Goal: Task Accomplishment & Management: Use online tool/utility

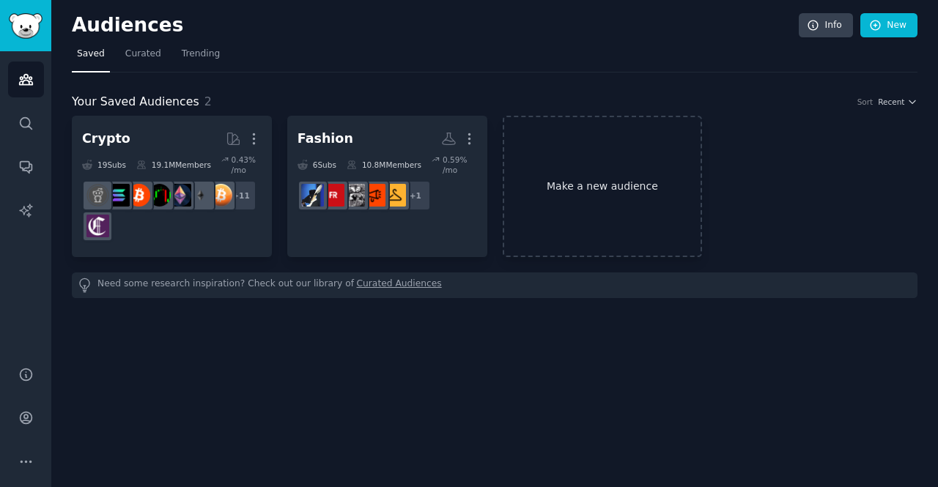
click at [583, 168] on link "Make a new audience" at bounding box center [602, 186] width 200 height 141
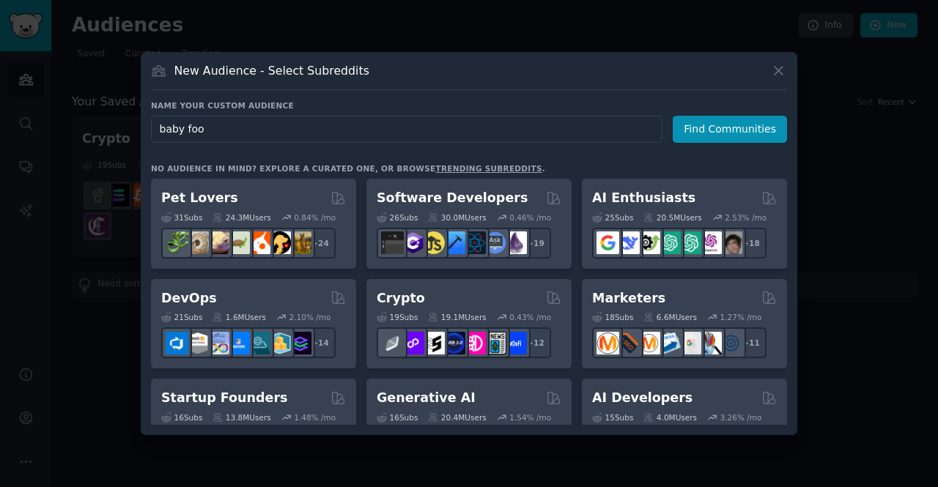
type input "baby food"
click button "Find Communities" at bounding box center [729, 129] width 114 height 27
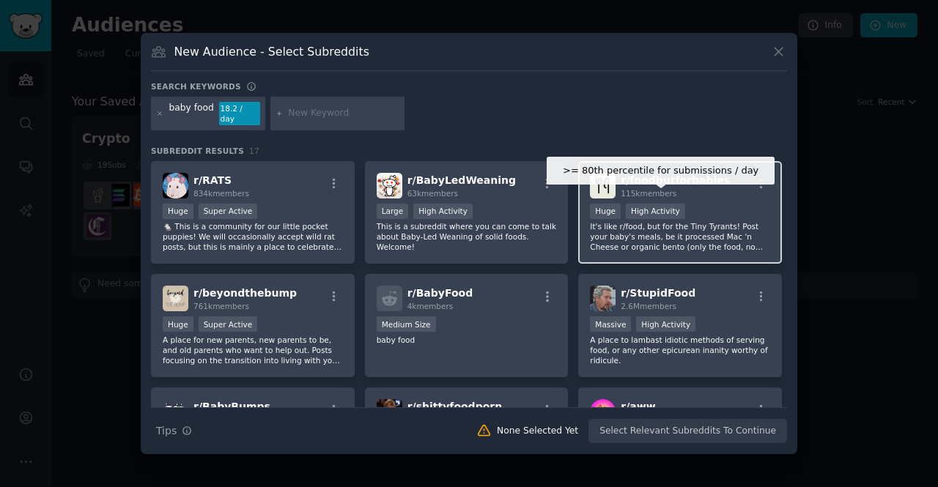
click at [644, 204] on div "High Activity" at bounding box center [655, 211] width 59 height 15
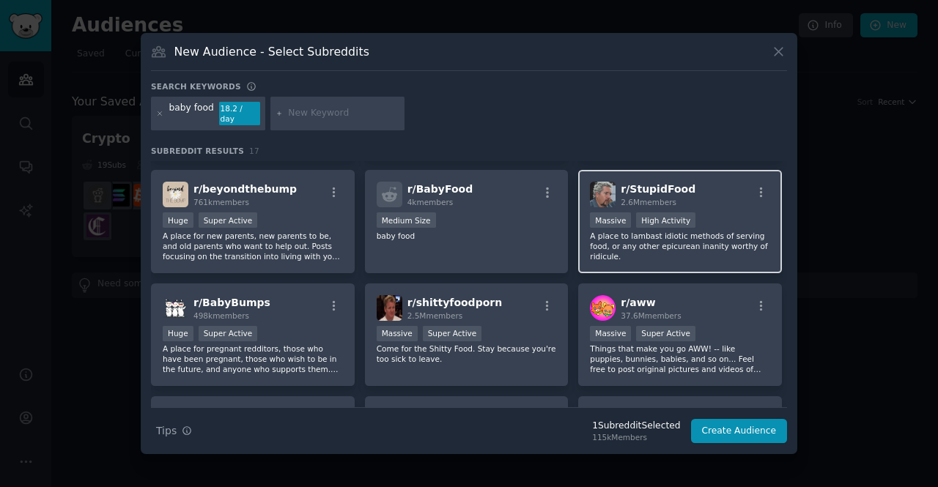
scroll to position [103, 0]
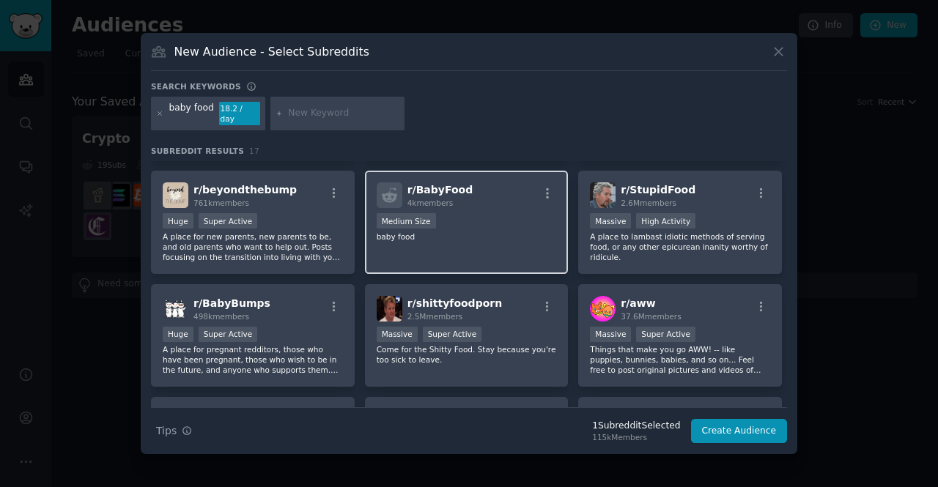
click at [446, 235] on p "baby food" at bounding box center [467, 236] width 180 height 10
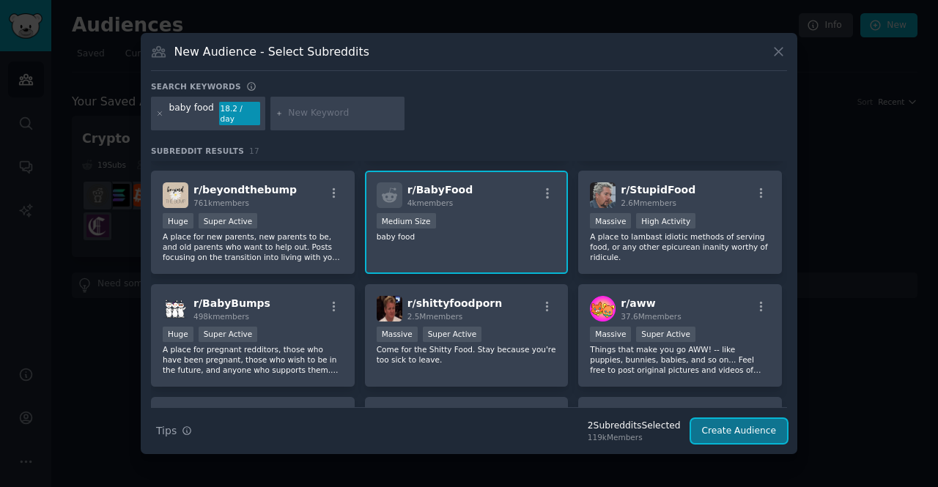
click at [724, 423] on button "Create Audience" at bounding box center [739, 431] width 97 height 25
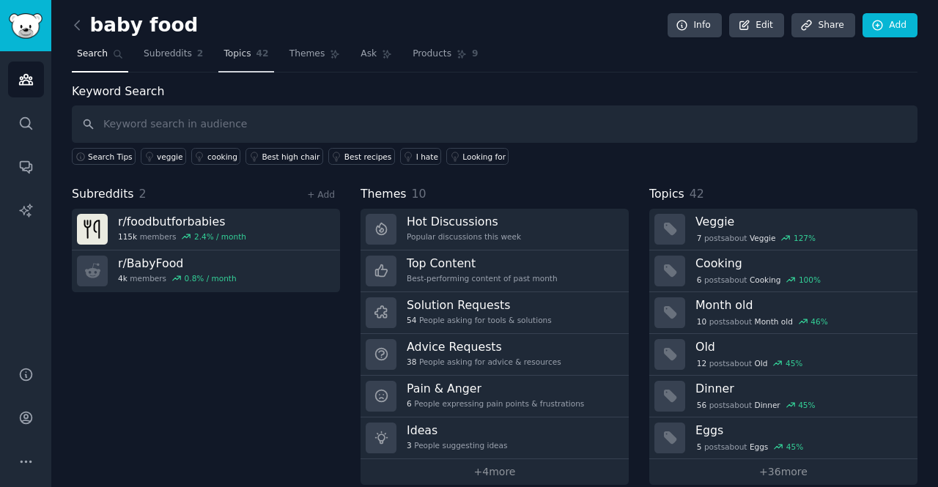
click at [256, 53] on span "42" at bounding box center [262, 54] width 12 height 13
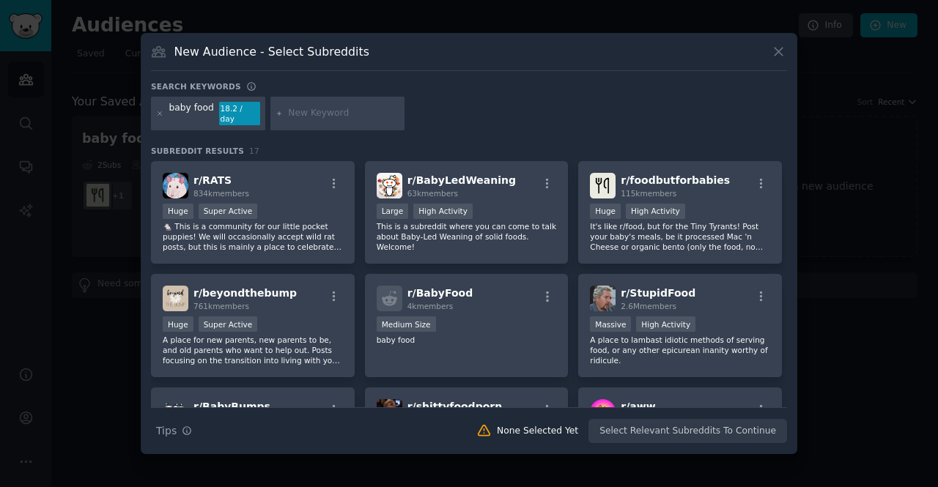
click at [83, 81] on div at bounding box center [469, 243] width 938 height 487
click at [146, 114] on div "New Audience - Select Subreddits Search keywords baby food 18.2 / day Subreddit…" at bounding box center [469, 243] width 656 height 421
click at [111, 138] on div at bounding box center [469, 243] width 938 height 487
